Goal: Task Accomplishment & Management: Manage account settings

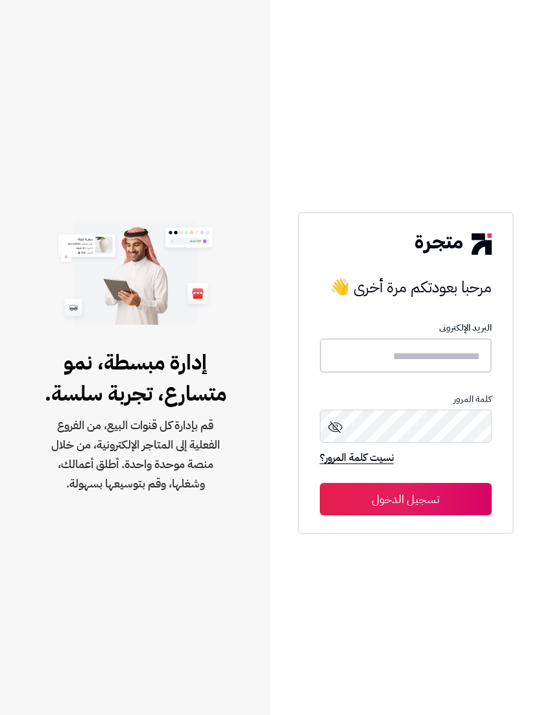
type input "**********"
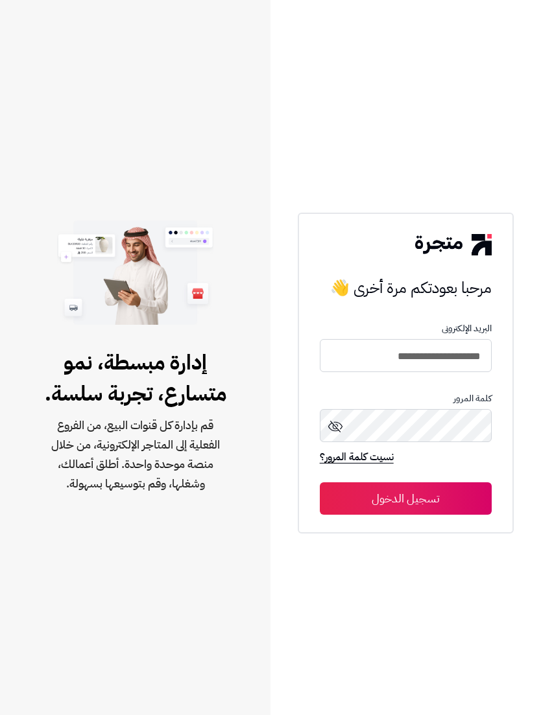
click at [405, 515] on button "تسجيل الدخول" at bounding box center [406, 498] width 172 height 32
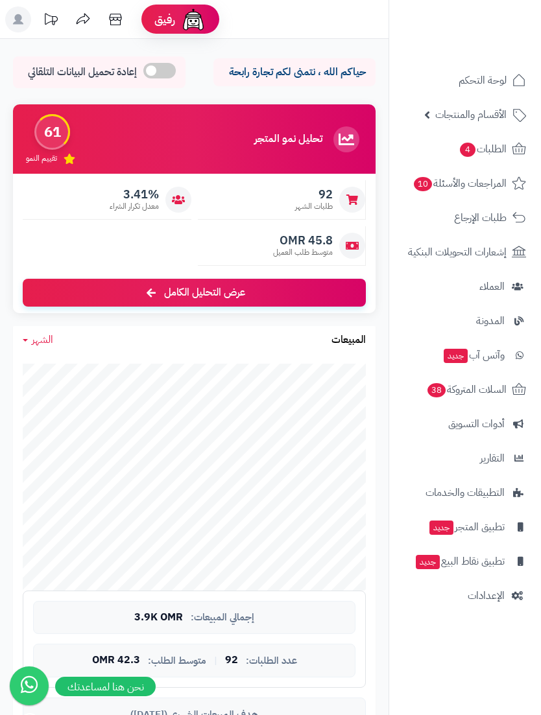
click at [486, 147] on span "الطلبات 4" at bounding box center [482, 149] width 48 height 18
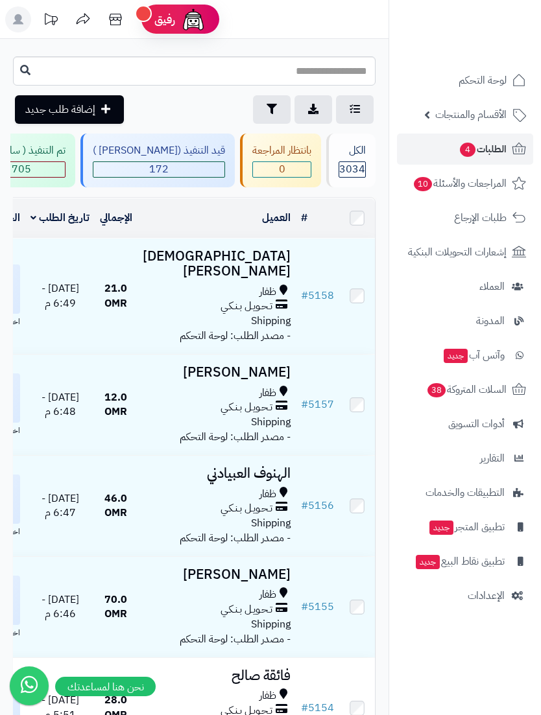
click at [482, 479] on link "التطبيقات والخدمات" at bounding box center [465, 492] width 136 height 31
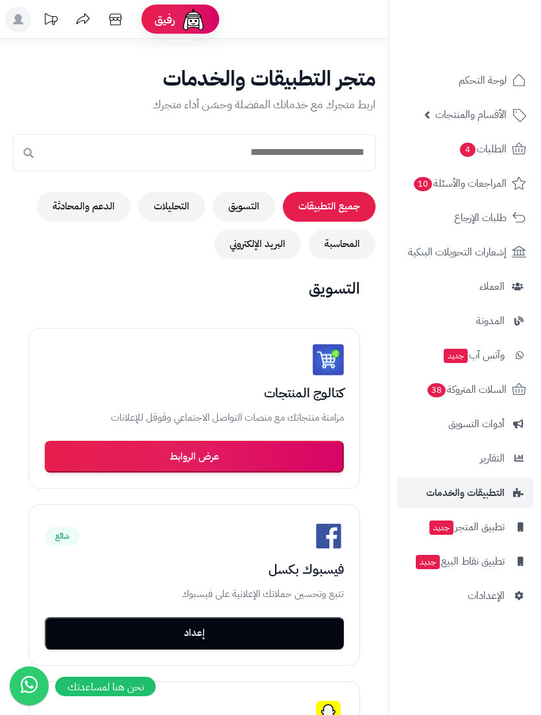
click at [495, 152] on span "الطلبات 4" at bounding box center [482, 149] width 48 height 18
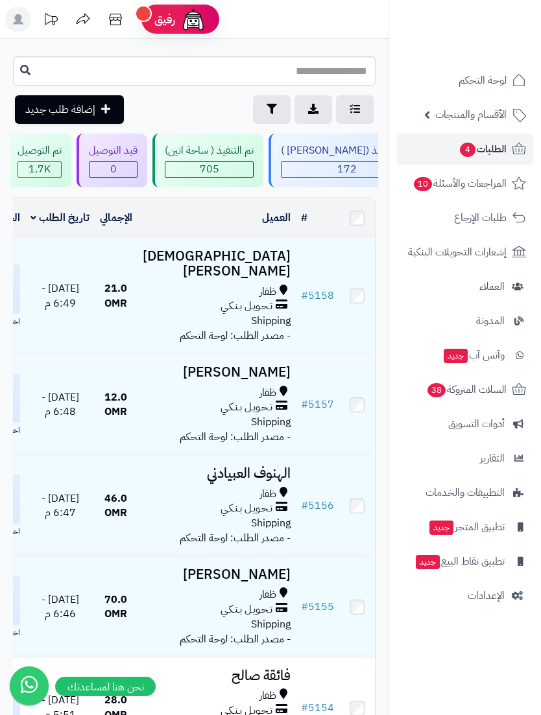
scroll to position [0, -187]
click at [347, 156] on div "قيد التنفيذ ([PERSON_NAME] )" at bounding box center [346, 150] width 132 height 15
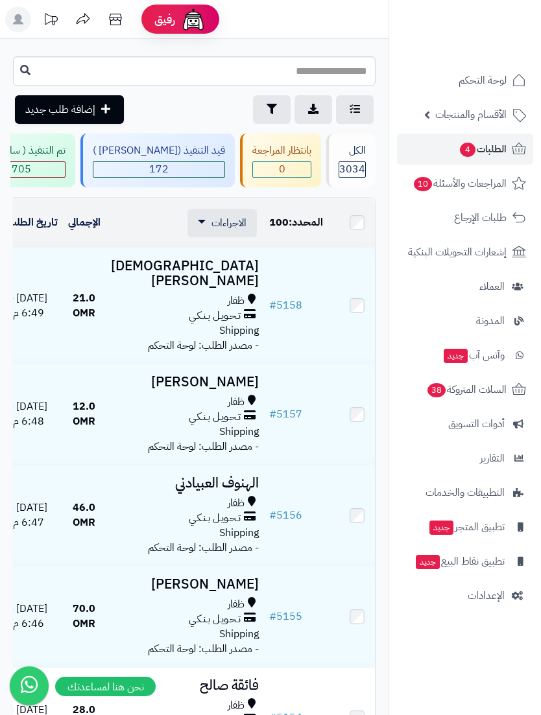
click at [222, 223] on span "الاجراءات" at bounding box center [228, 223] width 35 height 16
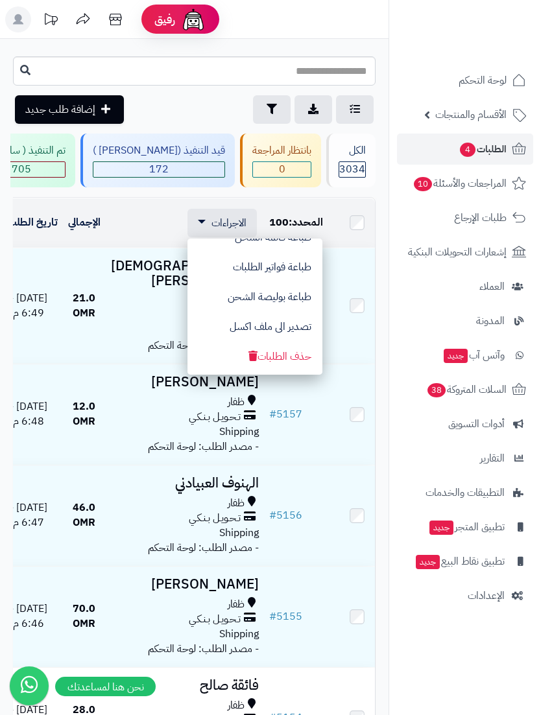
scroll to position [109, 0]
click at [253, 492] on div at bounding box center [270, 357] width 541 height 715
